Goal: Task Accomplishment & Management: Manage account settings

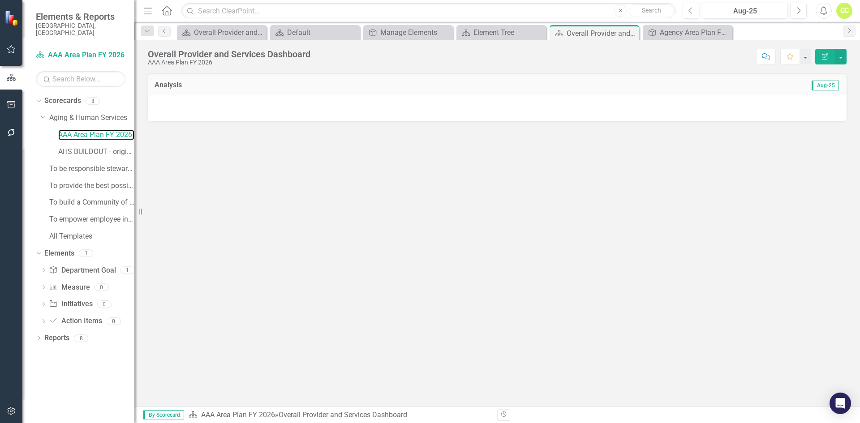
click at [124, 131] on link "AAA Area Plan FY 2026" at bounding box center [96, 135] width 76 height 10
click at [109, 130] on link "AAA Area Plan FY 2026" at bounding box center [96, 135] width 76 height 10
click at [92, 130] on link "AAA Area Plan FY 2026" at bounding box center [96, 135] width 76 height 10
click at [85, 267] on link "Department Goal Department Goal" at bounding box center [82, 271] width 67 height 10
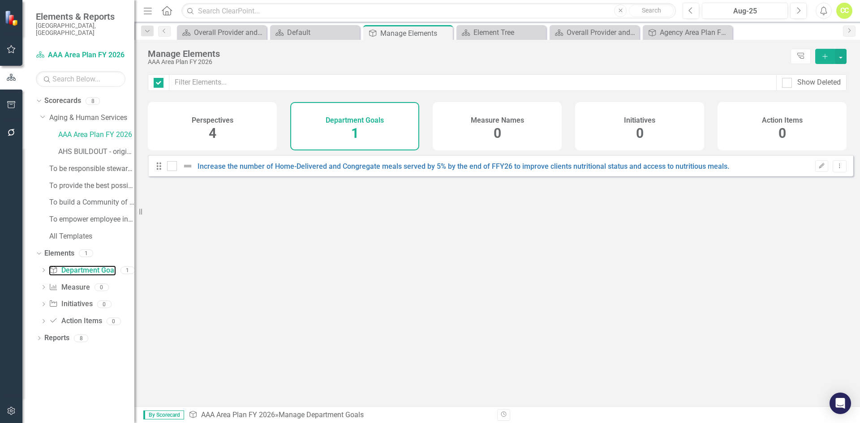
checkbox input "false"
click at [240, 132] on div "Perspectives 4" at bounding box center [212, 126] width 129 height 48
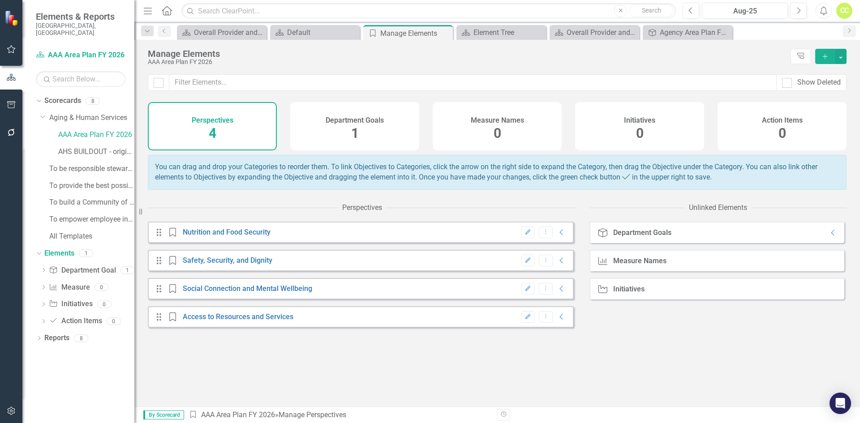
click at [308, 141] on div "Department Goals 1" at bounding box center [354, 126] width 129 height 48
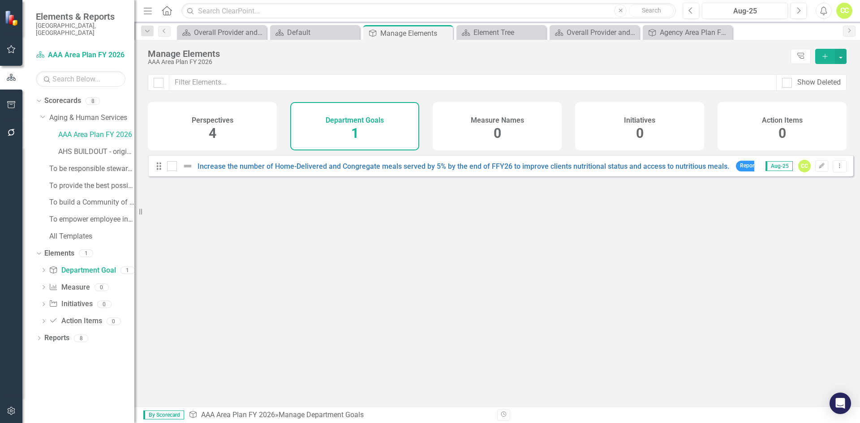
click at [819, 171] on button "Edit" at bounding box center [821, 166] width 13 height 12
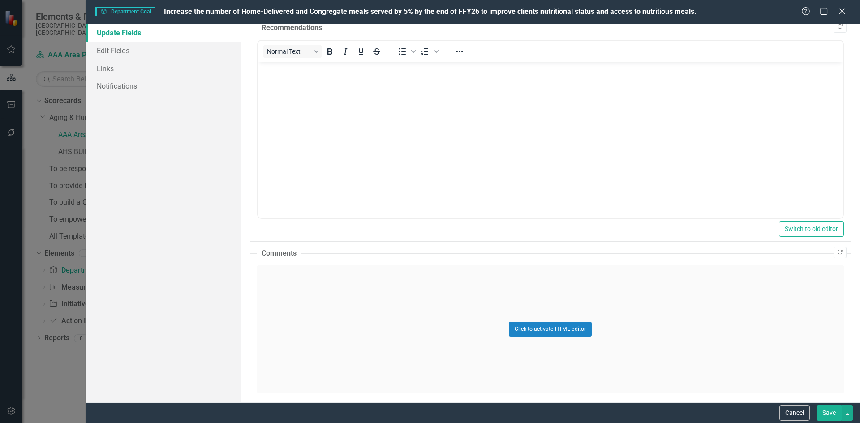
scroll to position [302, 0]
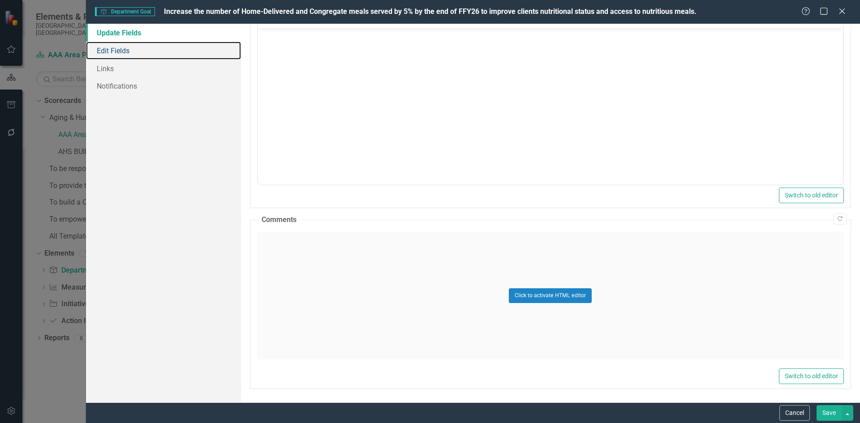
click at [110, 49] on link "Edit Fields" at bounding box center [163, 51] width 155 height 18
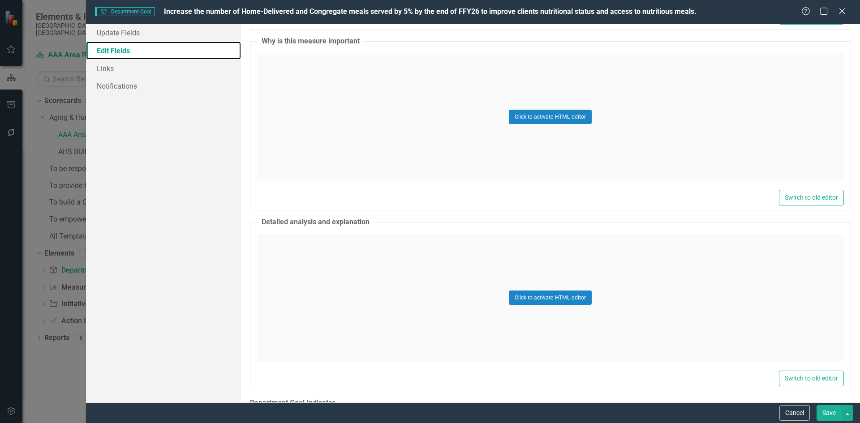
scroll to position [1246, 0]
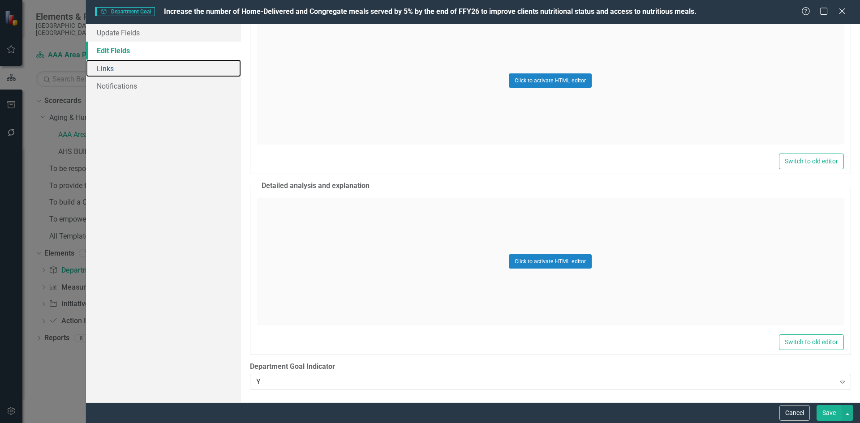
click at [156, 73] on link "Links" at bounding box center [163, 69] width 155 height 18
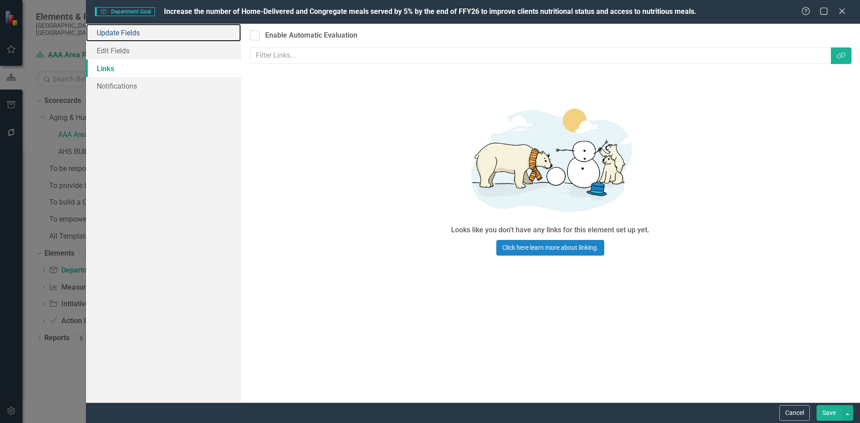
click at [150, 32] on link "Update Fields" at bounding box center [163, 33] width 155 height 18
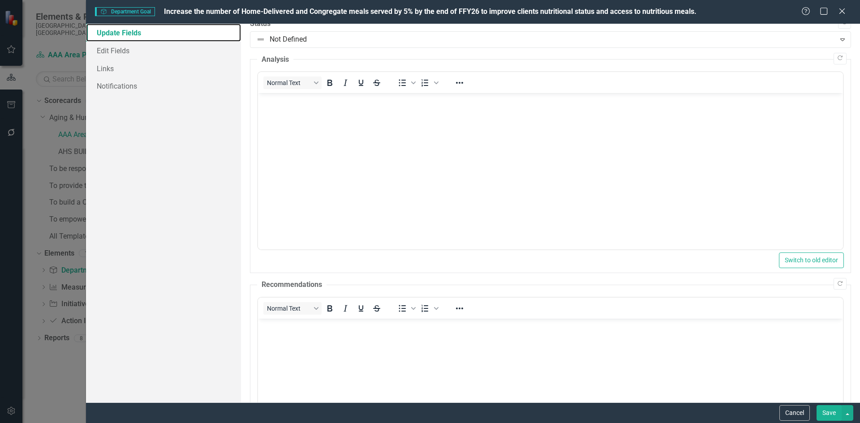
scroll to position [0, 0]
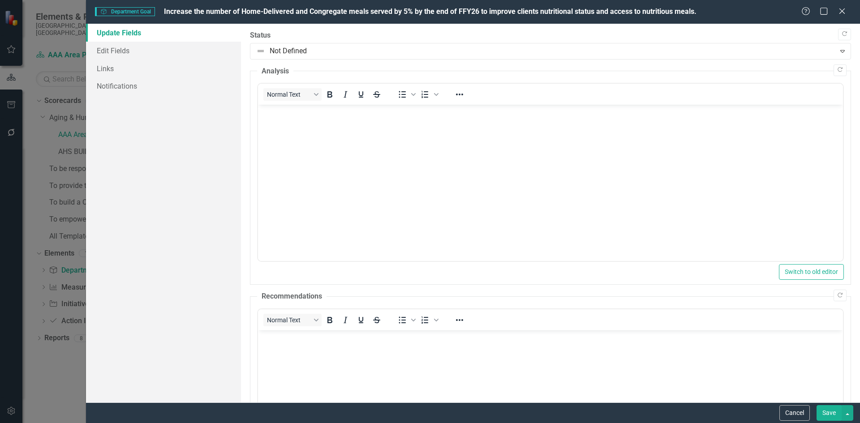
click at [842, 13] on icon "Close" at bounding box center [842, 11] width 9 height 7
